Goal: Navigation & Orientation: Find specific page/section

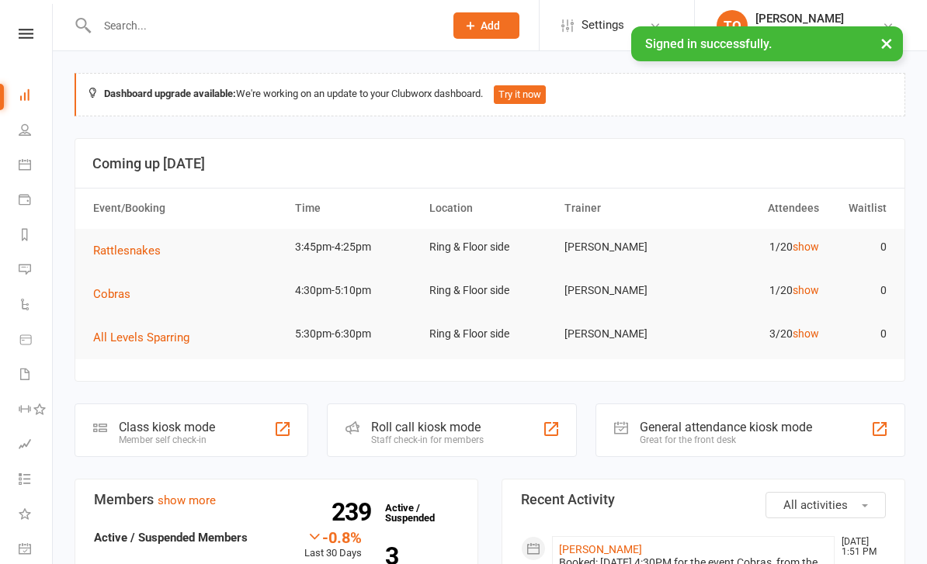
click at [132, 245] on span "Rattlesnakes" at bounding box center [127, 251] width 68 height 14
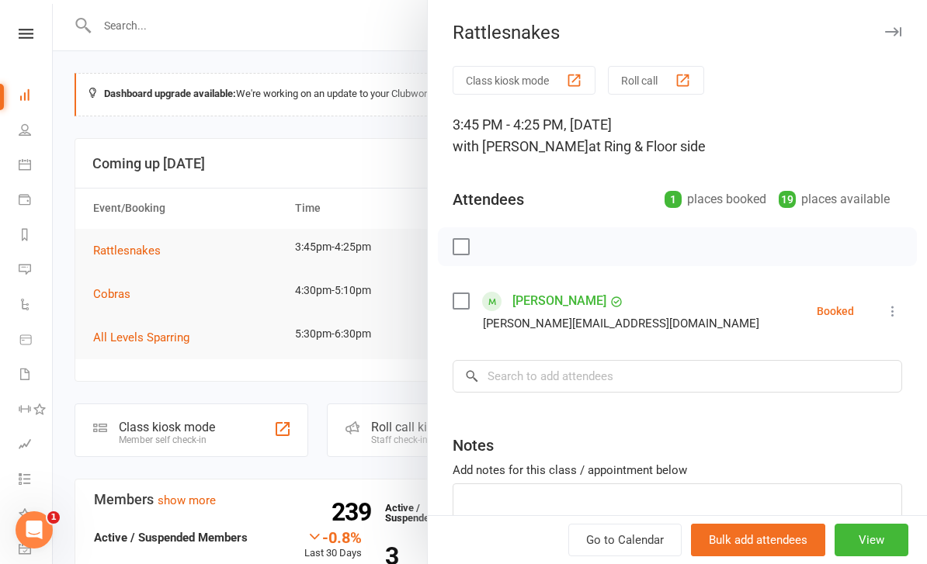
click at [126, 361] on div at bounding box center [490, 282] width 874 height 564
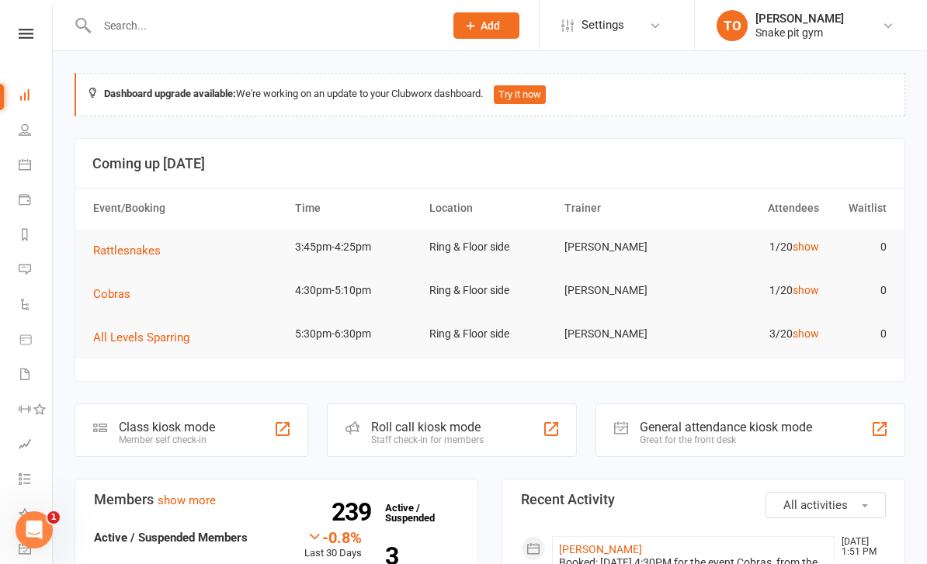
click at [98, 292] on span "Cobras" at bounding box center [111, 294] width 37 height 14
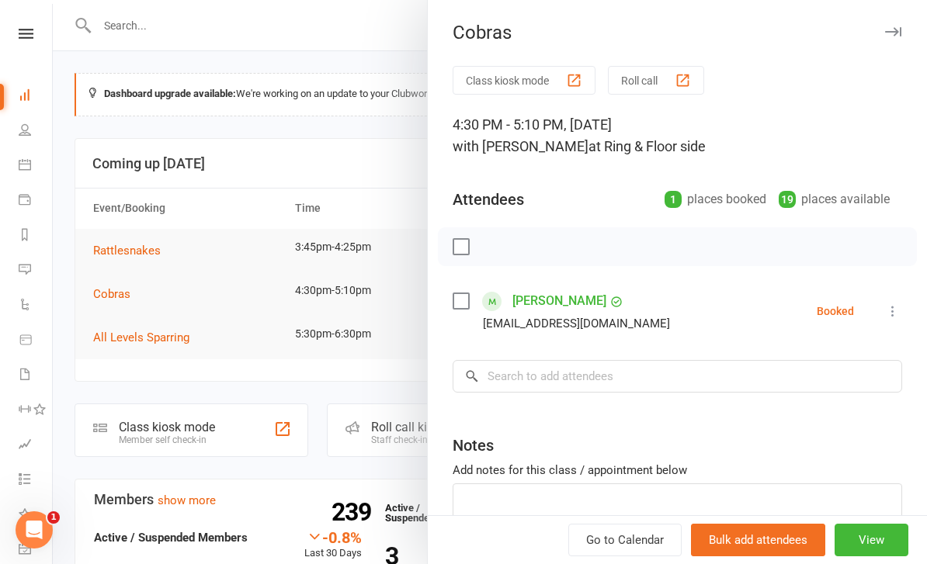
click at [113, 373] on div at bounding box center [490, 282] width 874 height 564
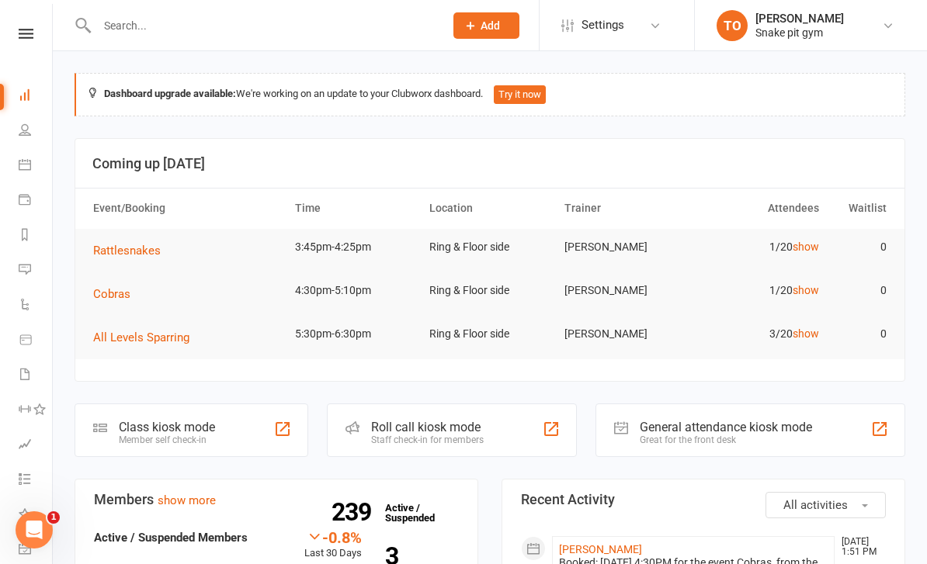
click at [97, 328] on button "All Levels Sparring" at bounding box center [146, 337] width 107 height 19
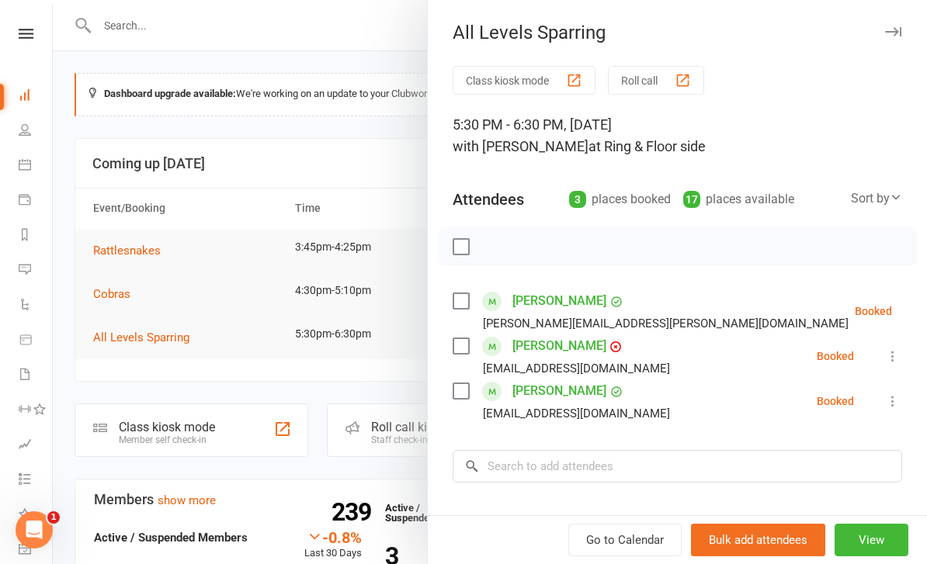
click at [156, 383] on div at bounding box center [490, 282] width 874 height 564
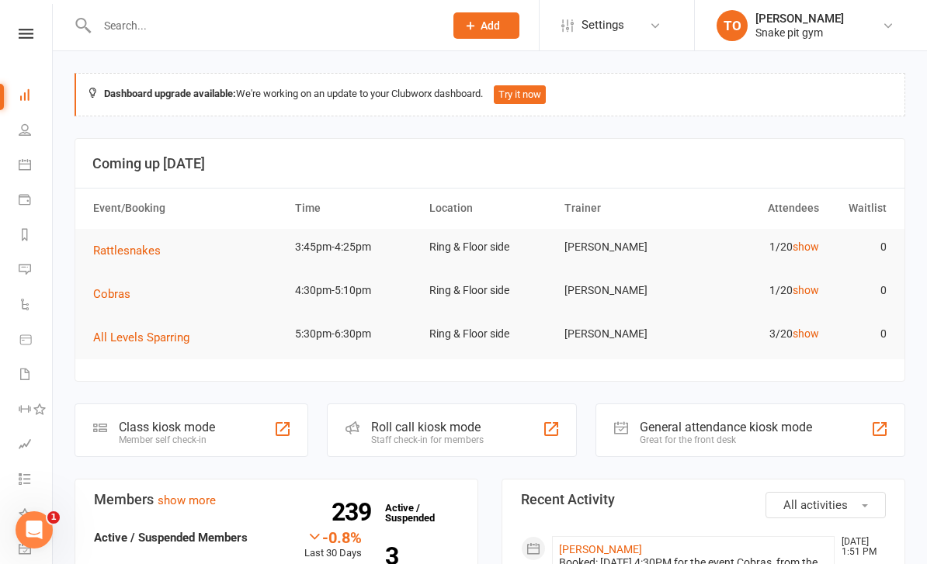
click at [19, 133] on icon at bounding box center [25, 129] width 12 height 12
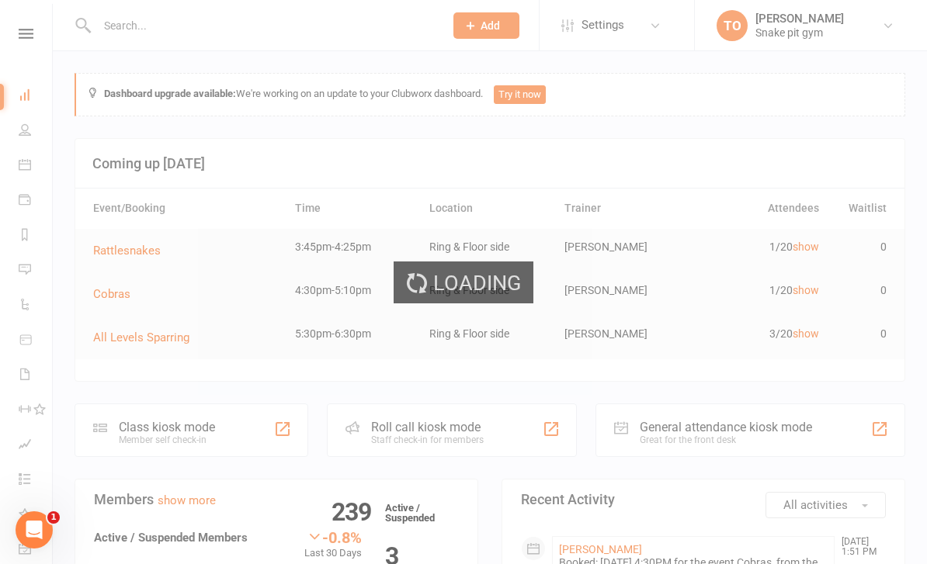
select select "100"
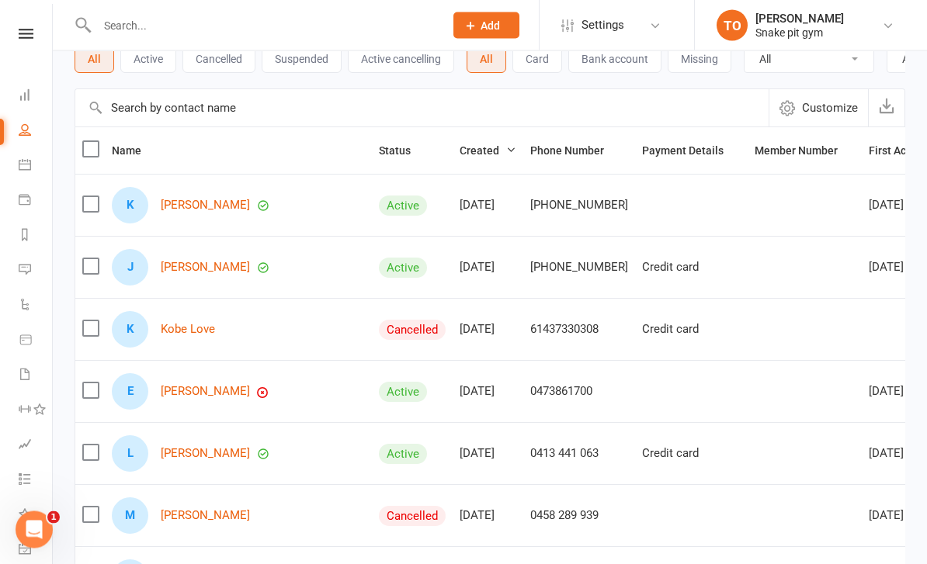
scroll to position [98, 0]
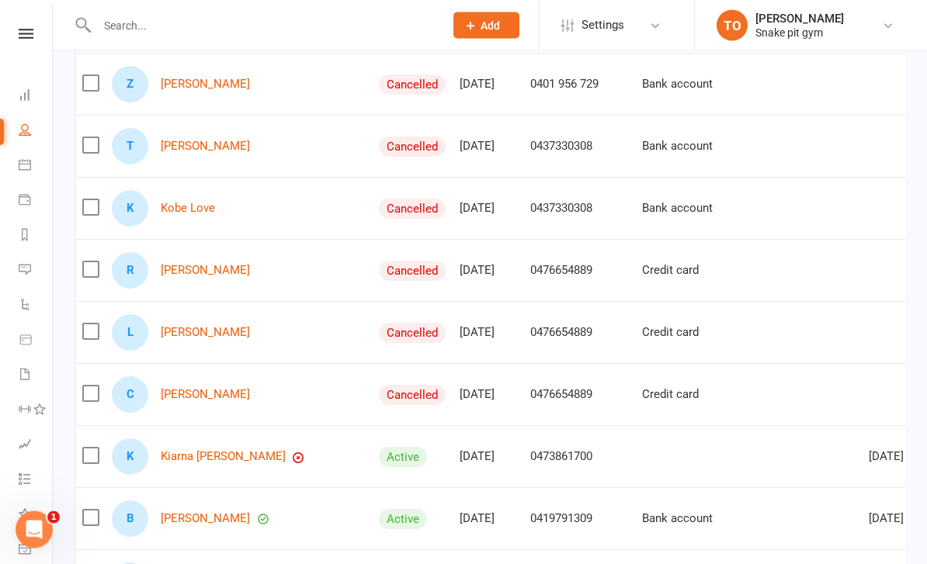
click at [191, 269] on link "[PERSON_NAME]" at bounding box center [205, 271] width 89 height 13
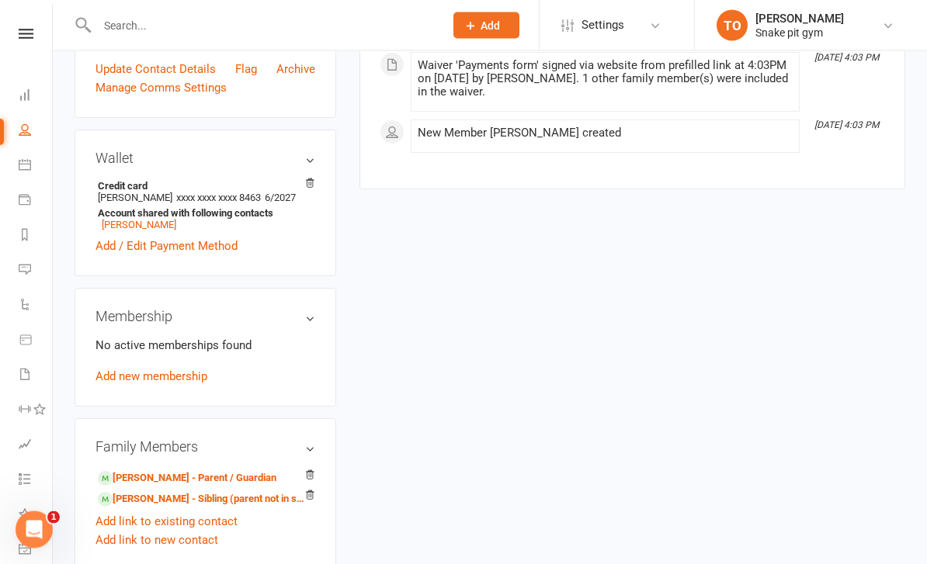
scroll to position [419, 0]
click at [145, 487] on link "[PERSON_NAME] - Parent / Guardian" at bounding box center [187, 478] width 179 height 16
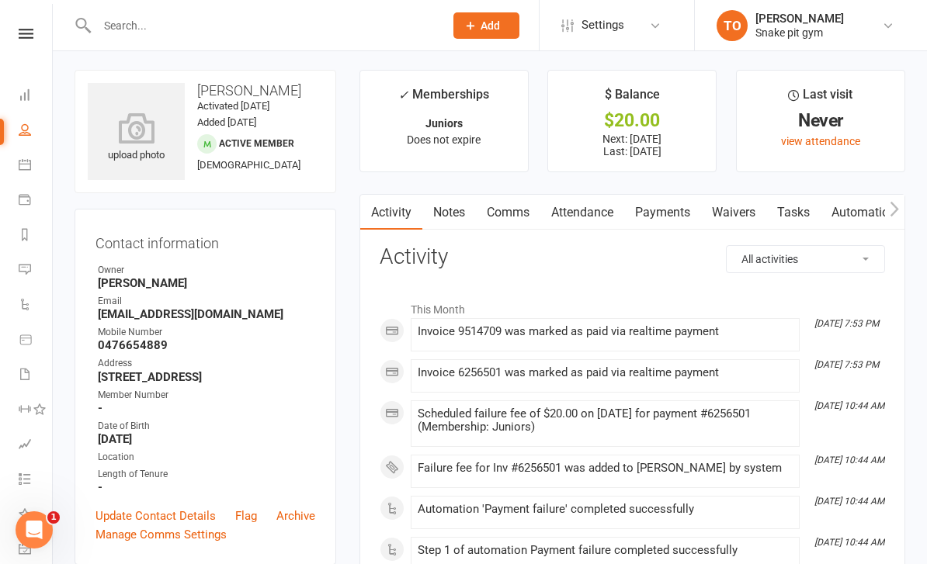
scroll to position [32, 0]
